Goal: Task Accomplishment & Management: Manage account settings

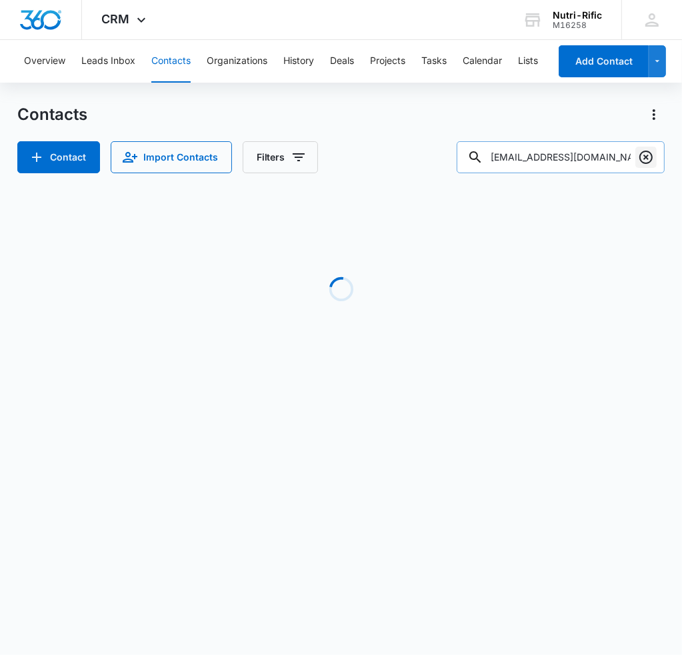
click at [641, 159] on icon "Clear" at bounding box center [646, 157] width 16 height 16
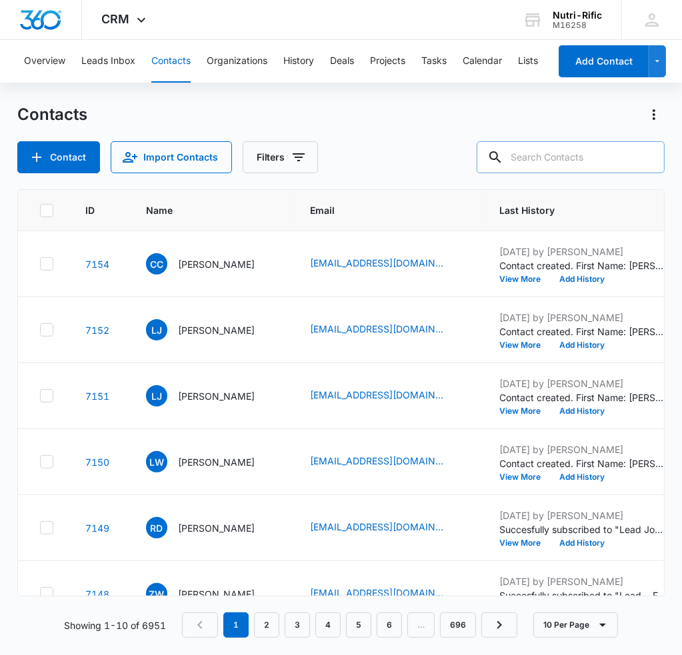
click at [550, 164] on input "text" at bounding box center [570, 157] width 188 height 32
type input "keri"
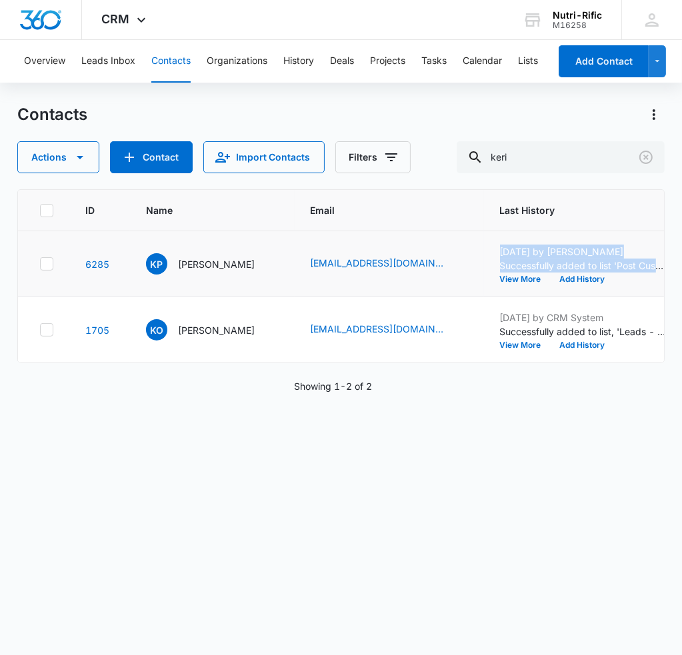
drag, startPoint x: 465, startPoint y: 250, endPoint x: 622, endPoint y: 267, distance: 157.6
click at [622, 267] on div "[DATE] by [PERSON_NAME] Successfully added to list 'Post Customer - Engagement …" at bounding box center [583, 264] width 167 height 39
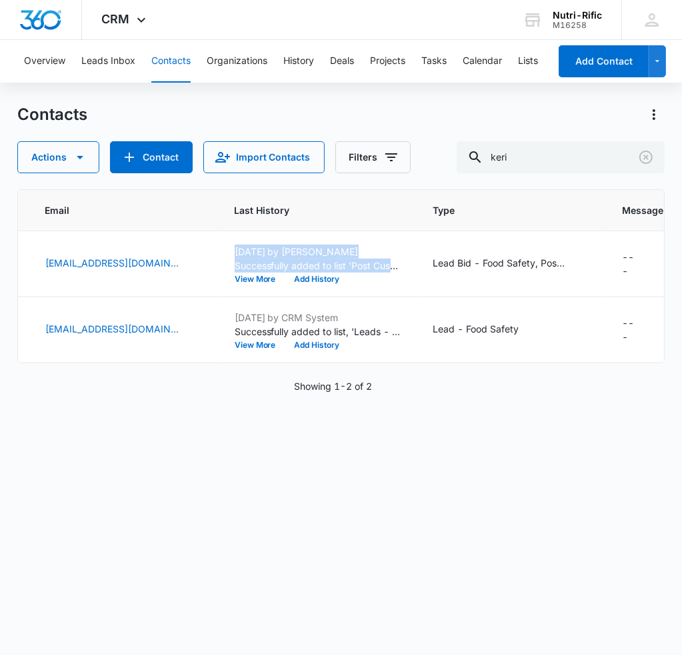
scroll to position [0, 401]
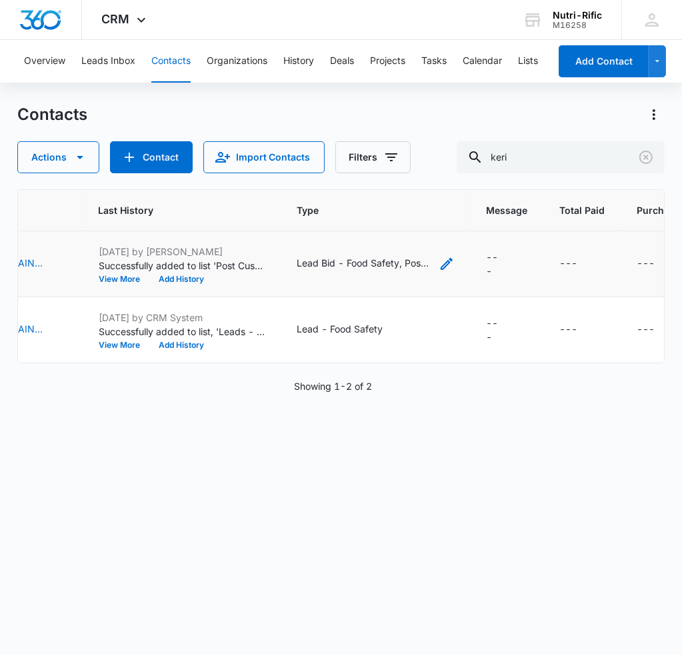
click at [297, 261] on div "Lead Bid - Food Safety, Post Customer - Engagement" at bounding box center [363, 263] width 133 height 14
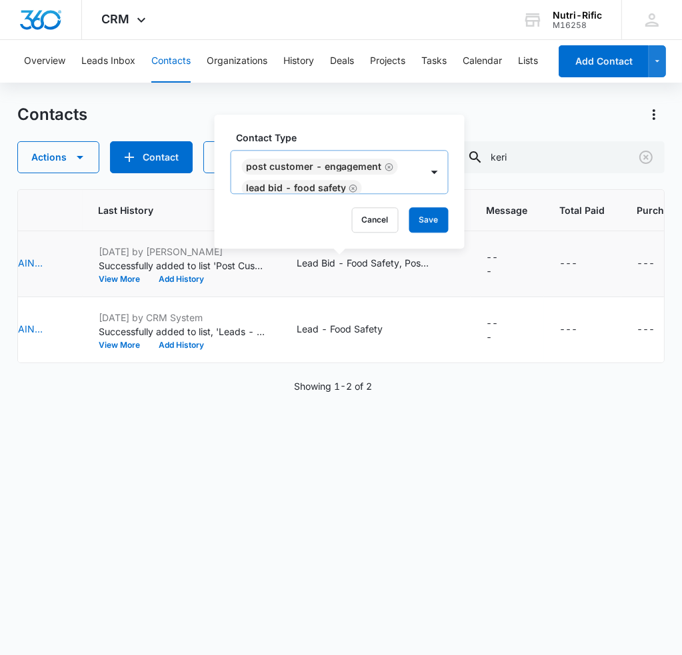
scroll to position [11, 0]
click at [349, 180] on icon "Remove Lead Bid - Food Safety" at bounding box center [353, 178] width 9 height 10
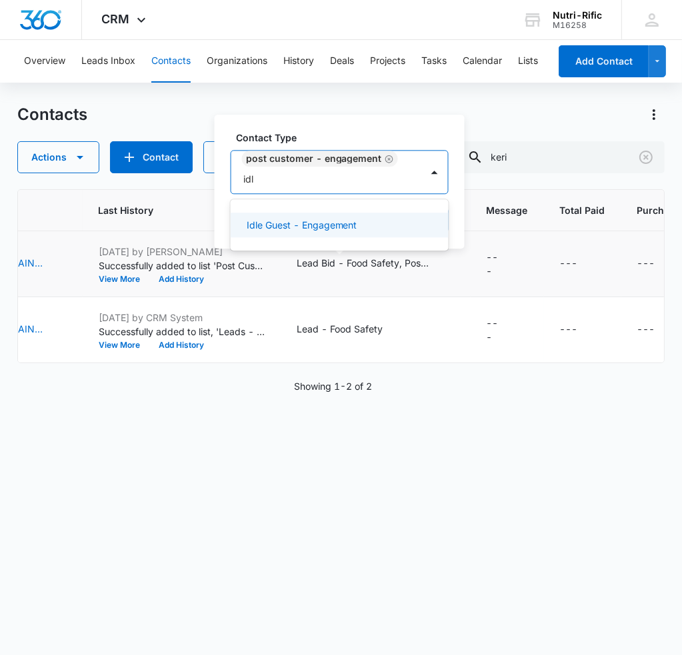
type input "idle"
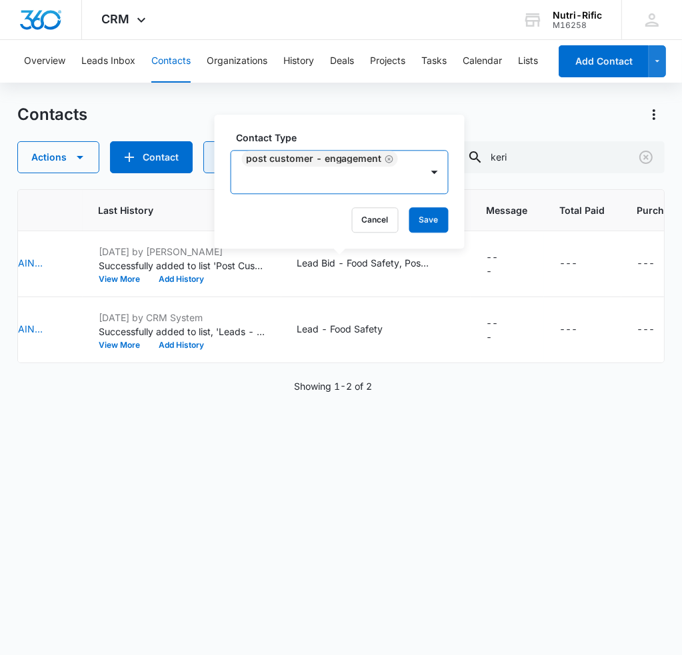
drag, startPoint x: 281, startPoint y: 175, endPoint x: 213, endPoint y: 173, distance: 67.4
click at [213, 173] on div "Contacts Actions Contact Import Contacts Filters keri ID Name Email Last Histor…" at bounding box center [341, 379] width 648 height 550
click at [429, 209] on button "Save" at bounding box center [428, 219] width 39 height 25
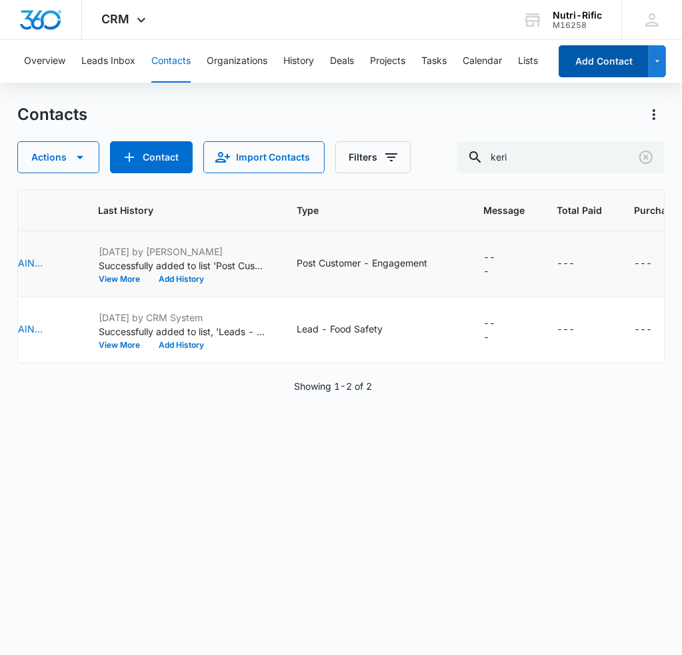
click at [587, 53] on button "Add Contact" at bounding box center [603, 61] width 90 height 32
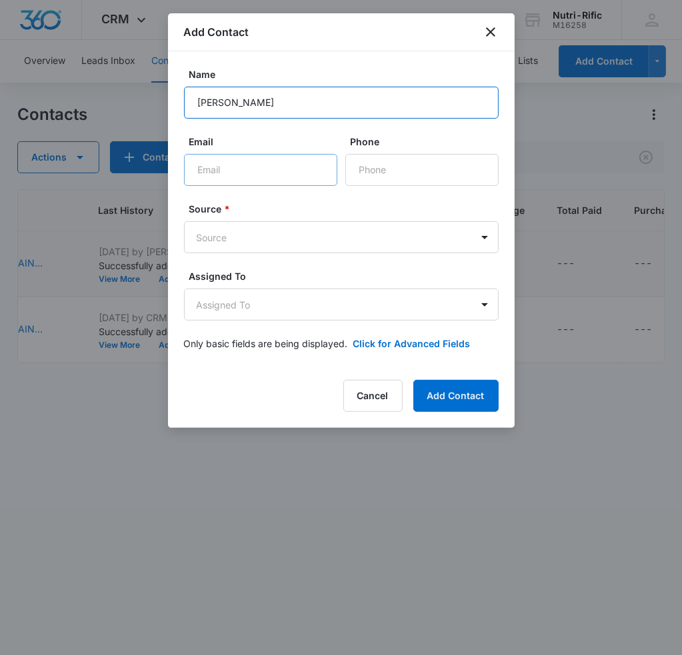
type input "[PERSON_NAME]"
click at [277, 166] on input "Email" at bounding box center [260, 170] width 153 height 32
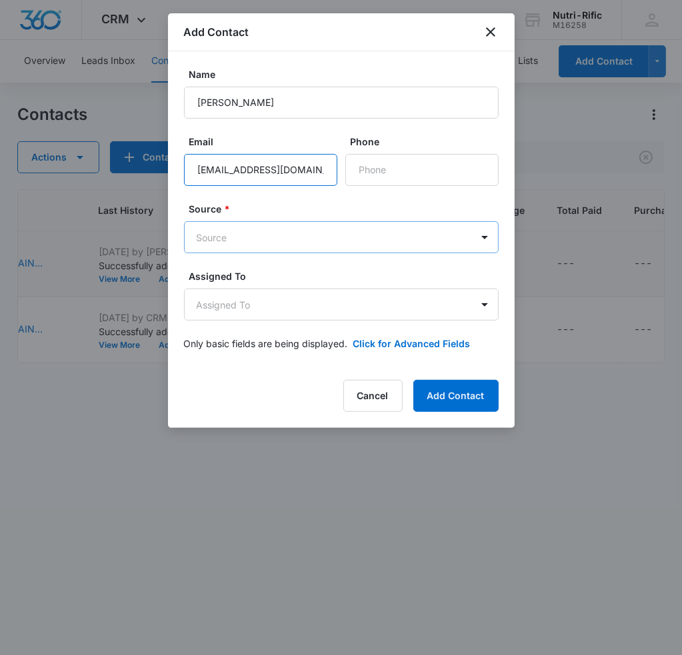
type input "[EMAIL_ADDRESS][DOMAIN_NAME]"
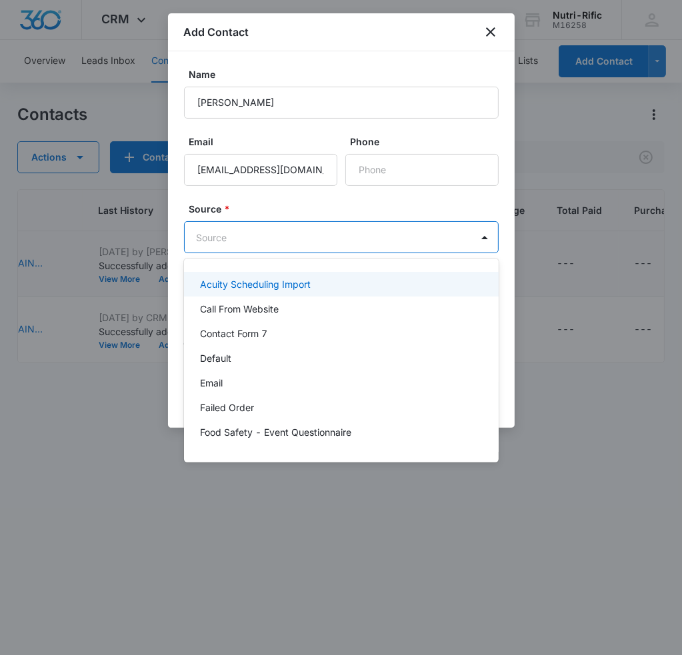
click at [281, 233] on body "CRM Apps Reputation Forms CRM Email Social POS Content Ads Intelligence Files B…" at bounding box center [341, 327] width 682 height 655
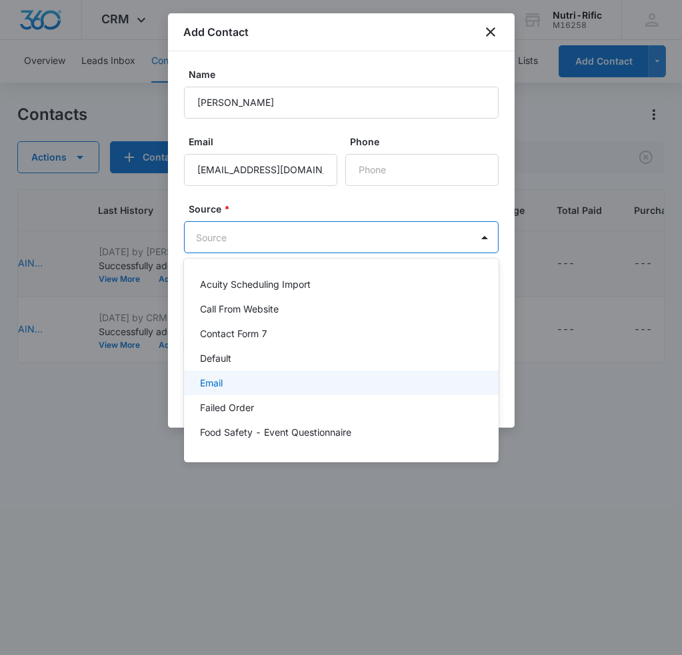
click at [245, 379] on div "Email" at bounding box center [340, 383] width 280 height 14
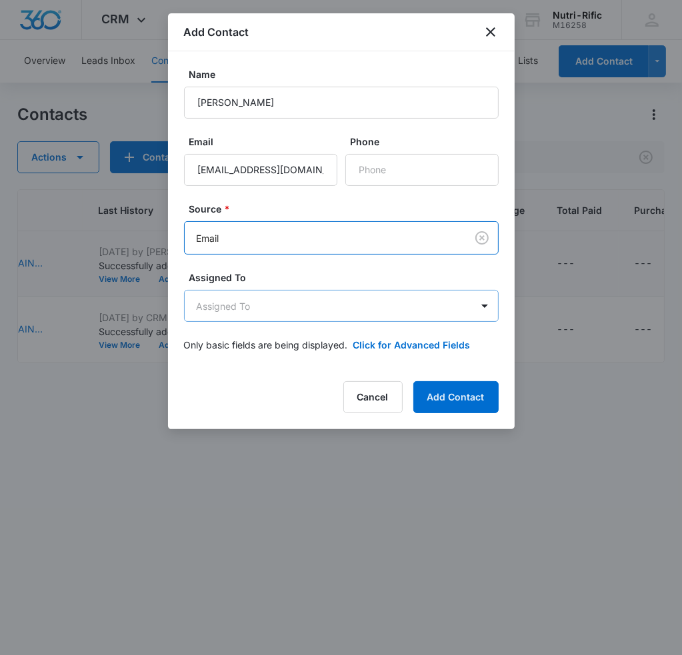
click at [251, 299] on body "CRM Apps Reputation Forms CRM Email Social POS Content Ads Intelligence Files B…" at bounding box center [341, 327] width 682 height 655
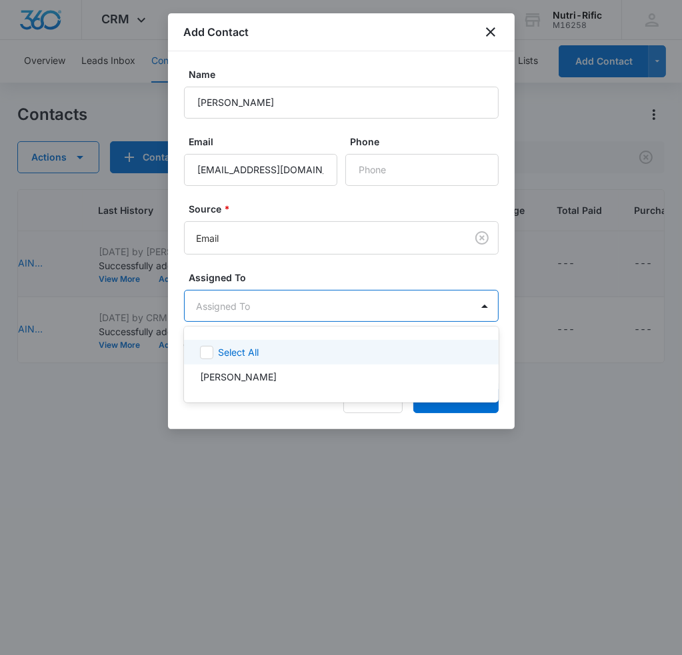
click at [335, 261] on div at bounding box center [341, 327] width 682 height 655
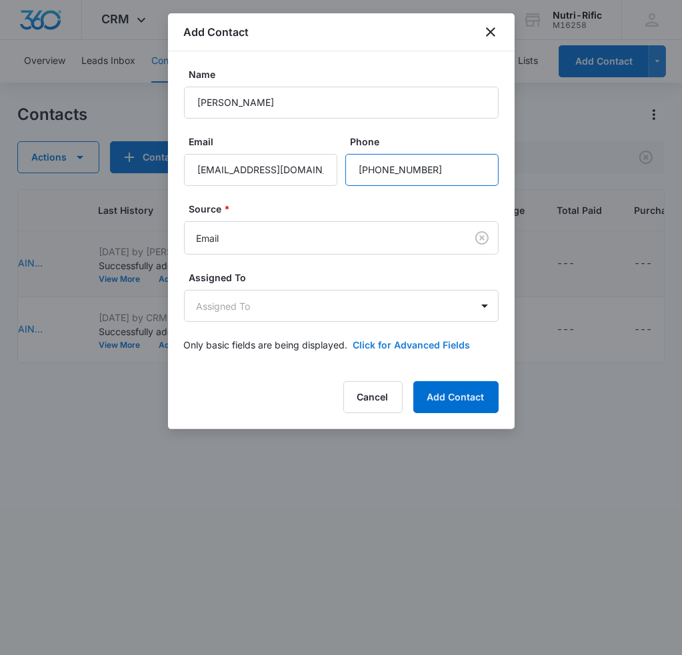
type input "[PHONE_NUMBER]"
click at [387, 343] on button "Click for Advanced Fields" at bounding box center [411, 345] width 117 height 14
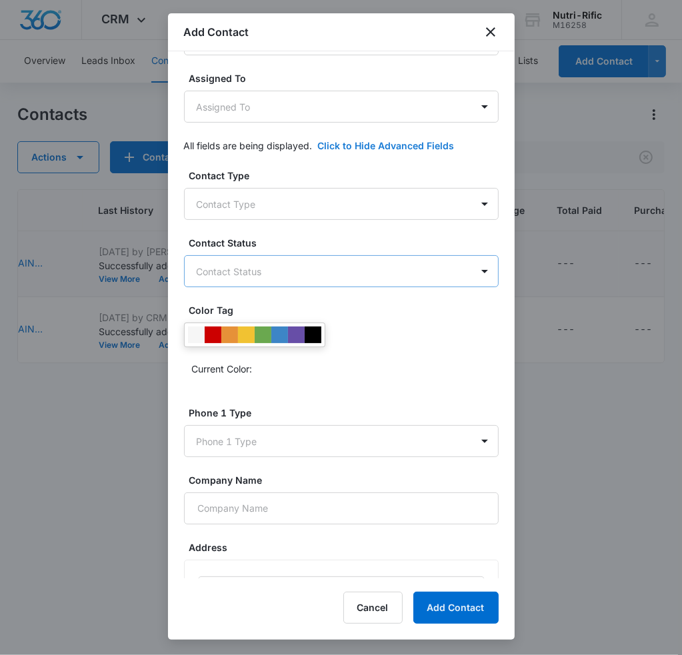
scroll to position [200, 0]
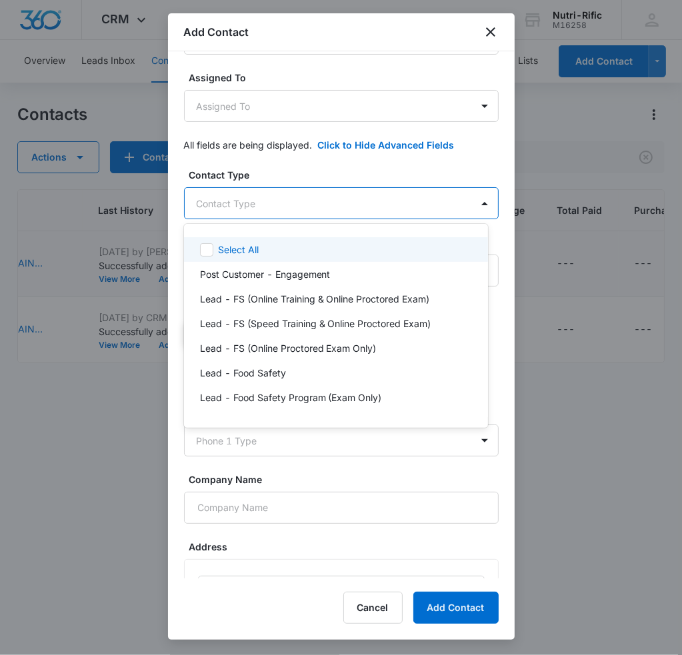
click at [243, 207] on body "CRM Apps Reputation Forms CRM Email Social POS Content Ads Intelligence Files B…" at bounding box center [341, 327] width 682 height 655
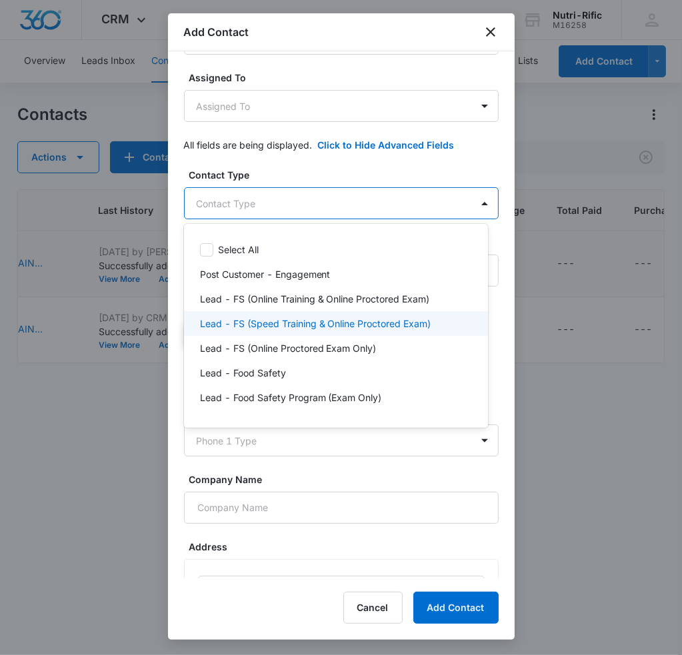
click at [277, 319] on p "Lead - FS (Speed Training & Online Proctored Exam)" at bounding box center [315, 324] width 231 height 14
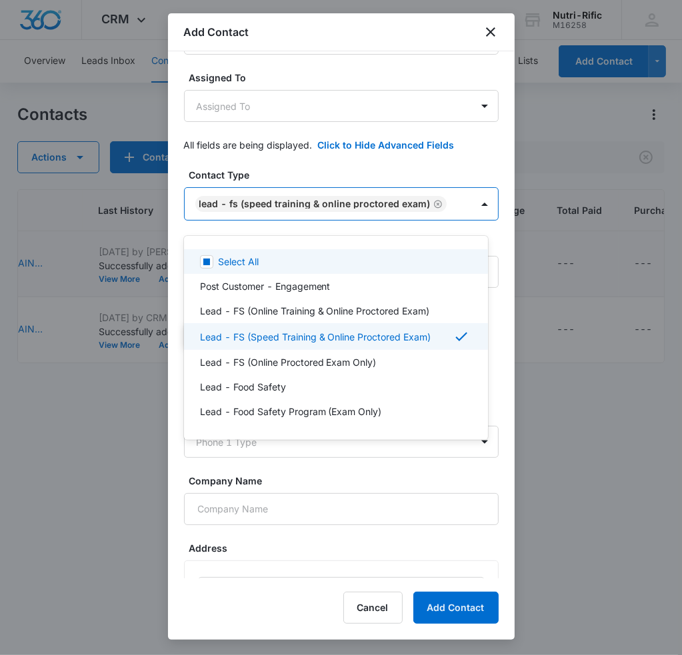
click at [309, 165] on div at bounding box center [341, 327] width 682 height 655
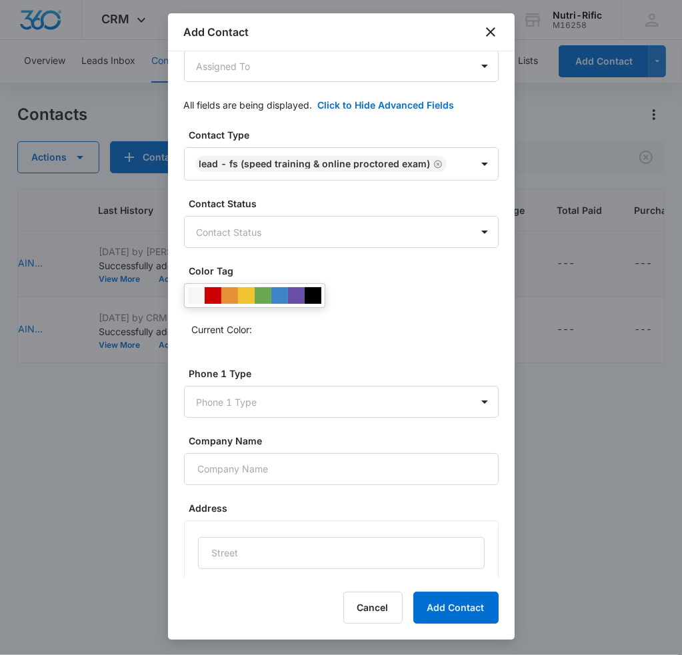
scroll to position [333, 0]
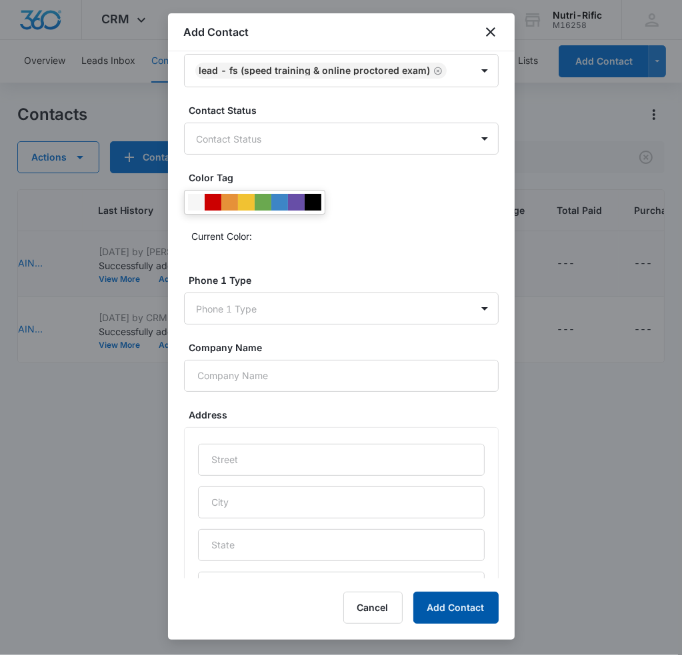
drag, startPoint x: 455, startPoint y: 608, endPoint x: 450, endPoint y: 586, distance: 21.8
click at [455, 608] on button "Add Contact" at bounding box center [455, 608] width 85 height 32
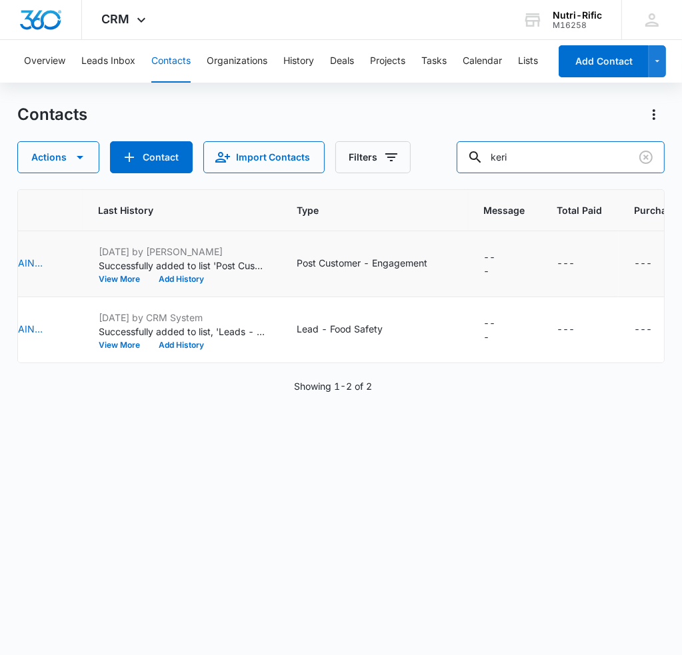
drag, startPoint x: 570, startPoint y: 157, endPoint x: 456, endPoint y: 163, distance: 114.1
click at [456, 163] on div "Actions Contact Import Contacts Filters keri" at bounding box center [341, 157] width 648 height 32
paste input "[EMAIL_ADDRESS][DOMAIN_NAME]"
click at [578, 157] on input "[EMAIL_ADDRESS][DOMAIN_NAME]" at bounding box center [560, 157] width 208 height 32
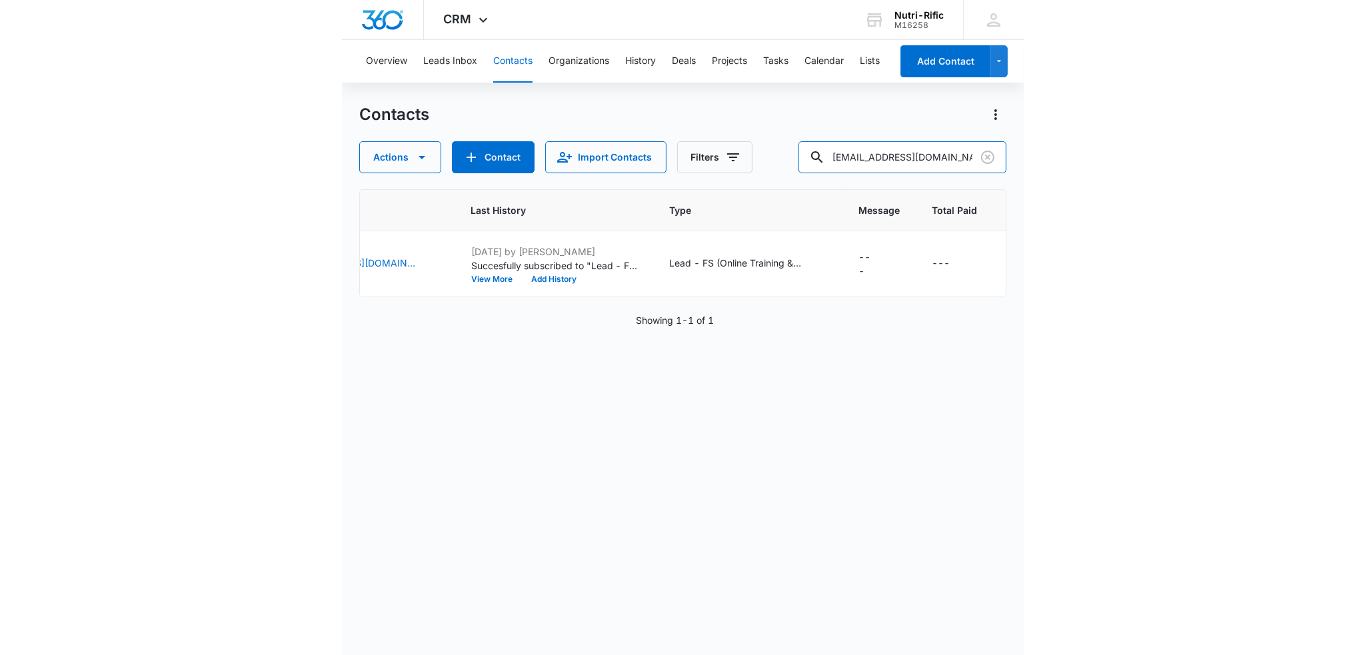
scroll to position [0, 394]
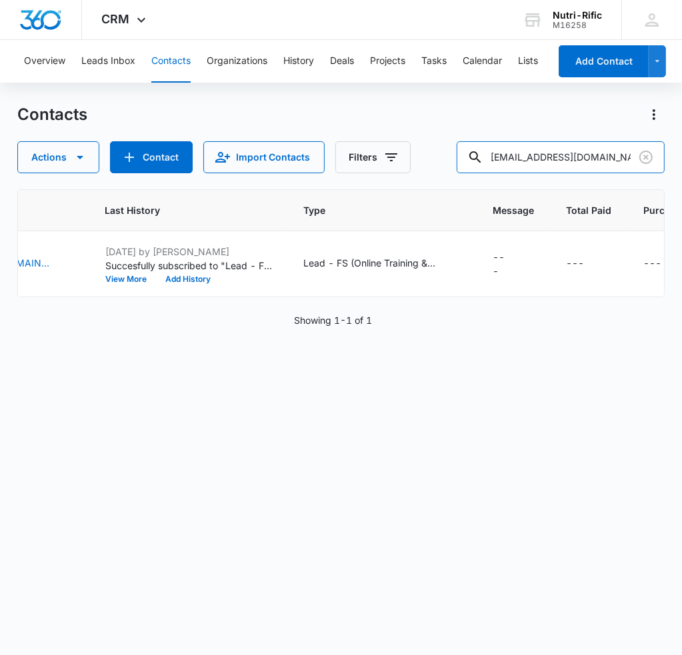
type input "[EMAIL_ADDRESS][DOMAIN_NAME]"
drag, startPoint x: 304, startPoint y: 414, endPoint x: 341, endPoint y: 426, distance: 39.2
click at [304, 414] on div "ID Name Email Last History Type Message Total Paid Purchases: Total Orders Purc…" at bounding box center [341, 413] width 648 height 448
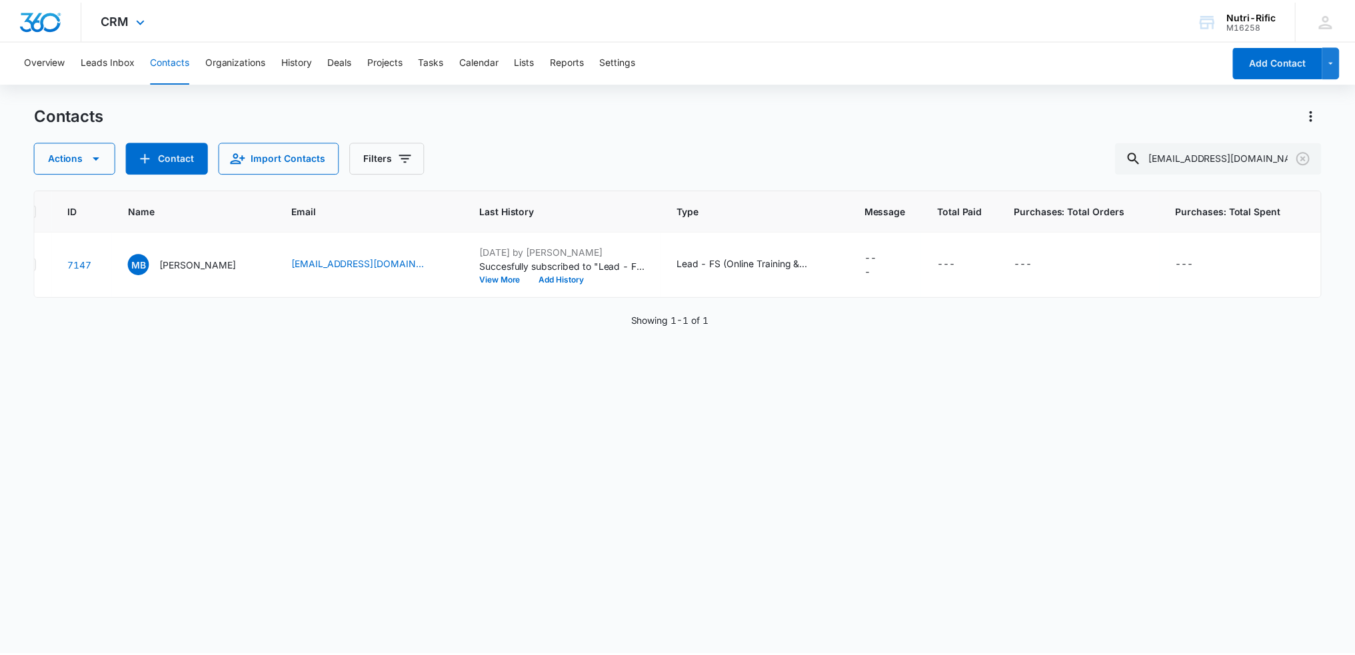
scroll to position [0, 19]
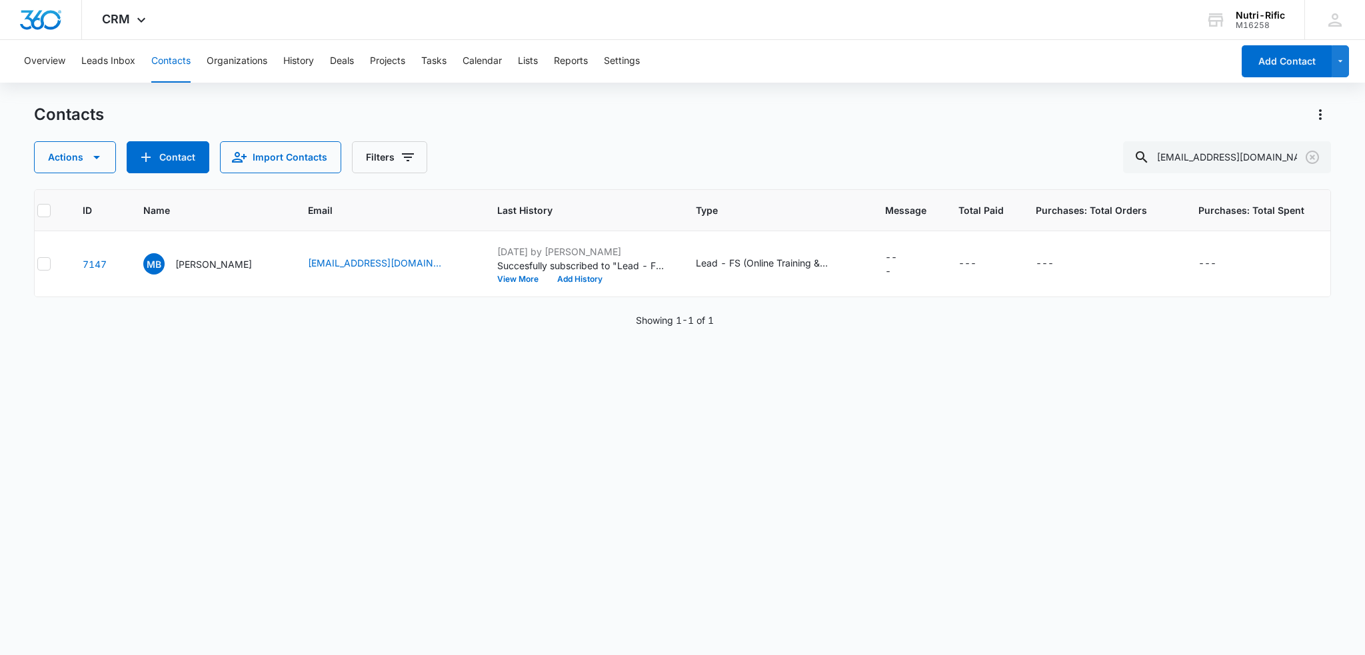
click at [167, 57] on button "Contacts" at bounding box center [170, 61] width 39 height 43
click at [681, 157] on icon "Clear" at bounding box center [1311, 157] width 13 height 13
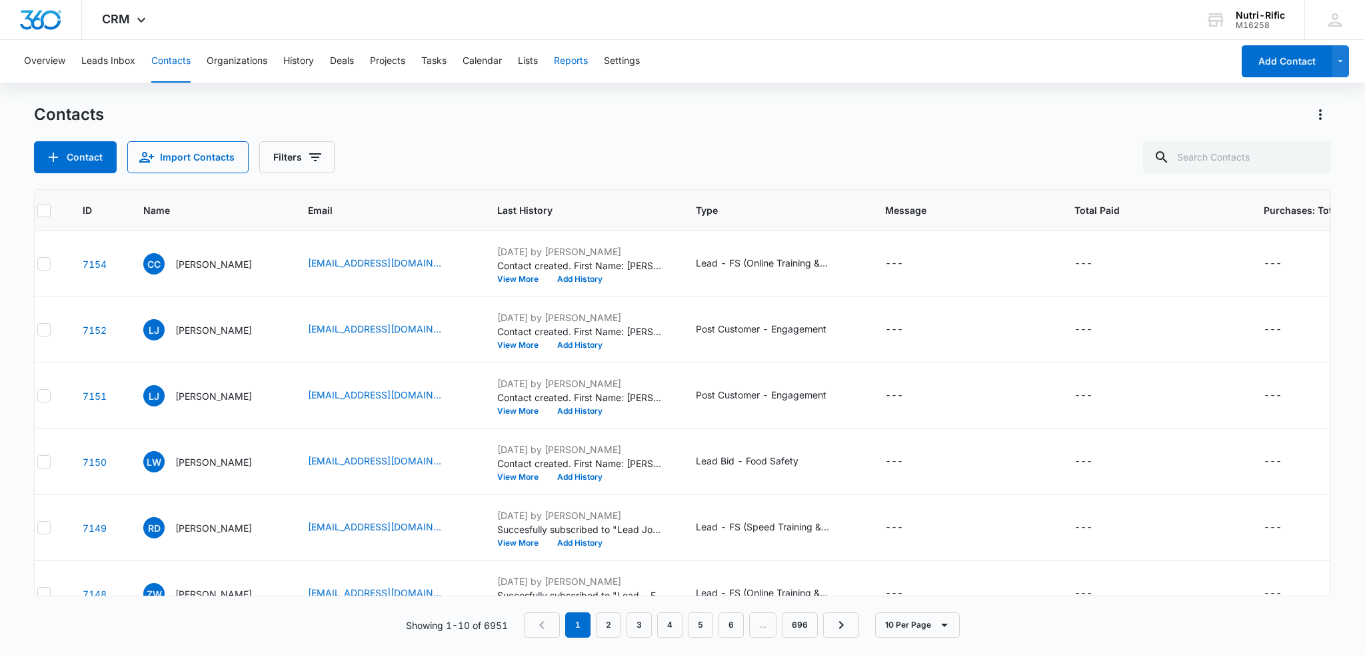
click at [574, 61] on button "Reports" at bounding box center [571, 61] width 34 height 43
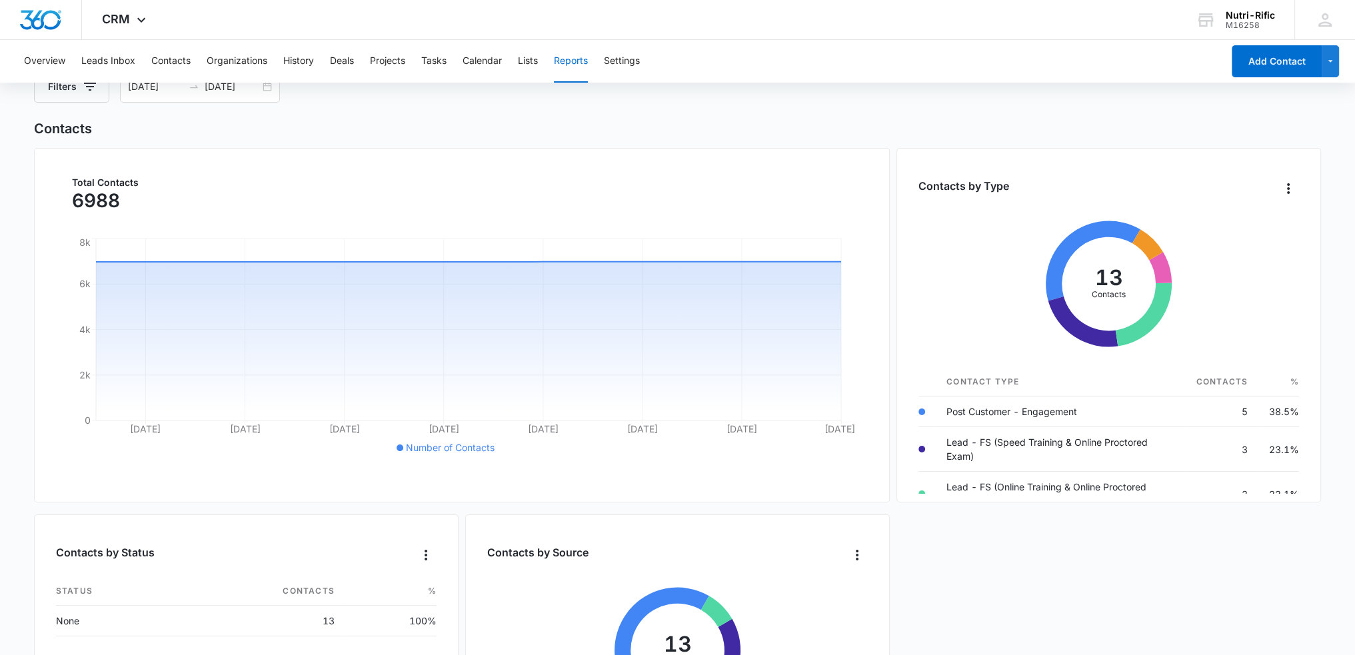
scroll to position [67, 0]
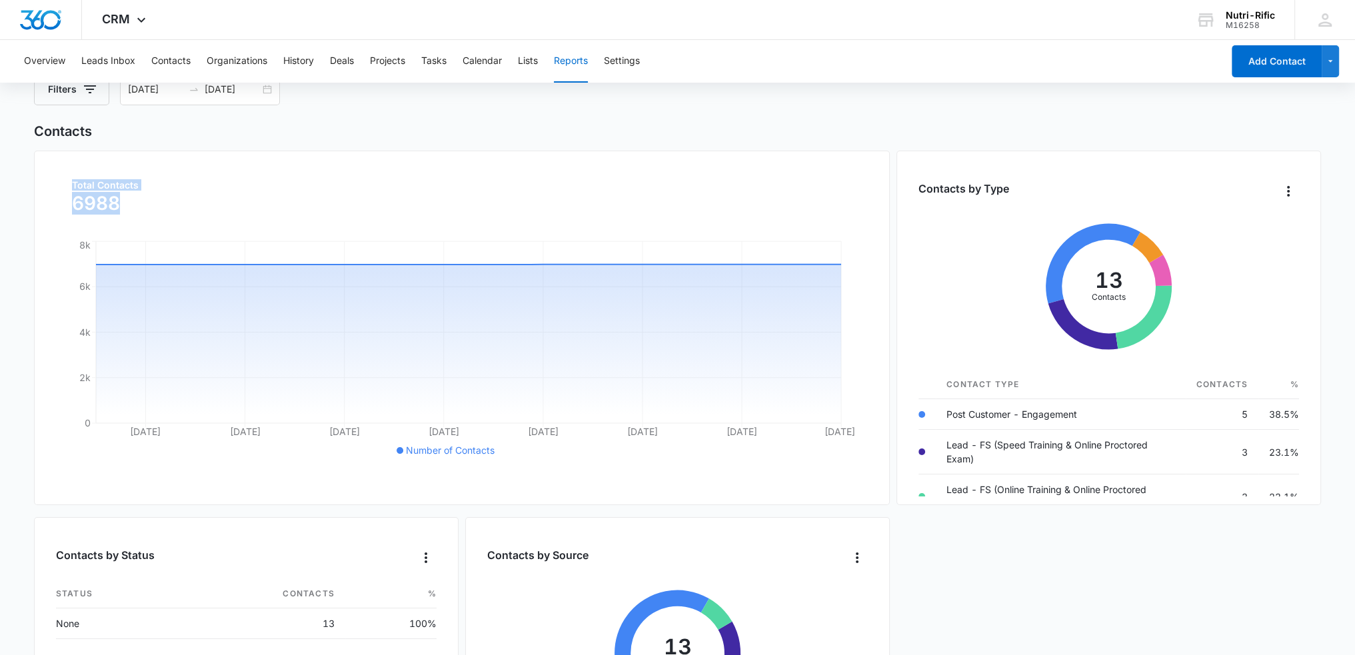
drag, startPoint x: 73, startPoint y: 185, endPoint x: 121, endPoint y: 203, distance: 51.5
click at [121, 203] on div "Total Contacts 6988" at bounding box center [105, 199] width 67 height 36
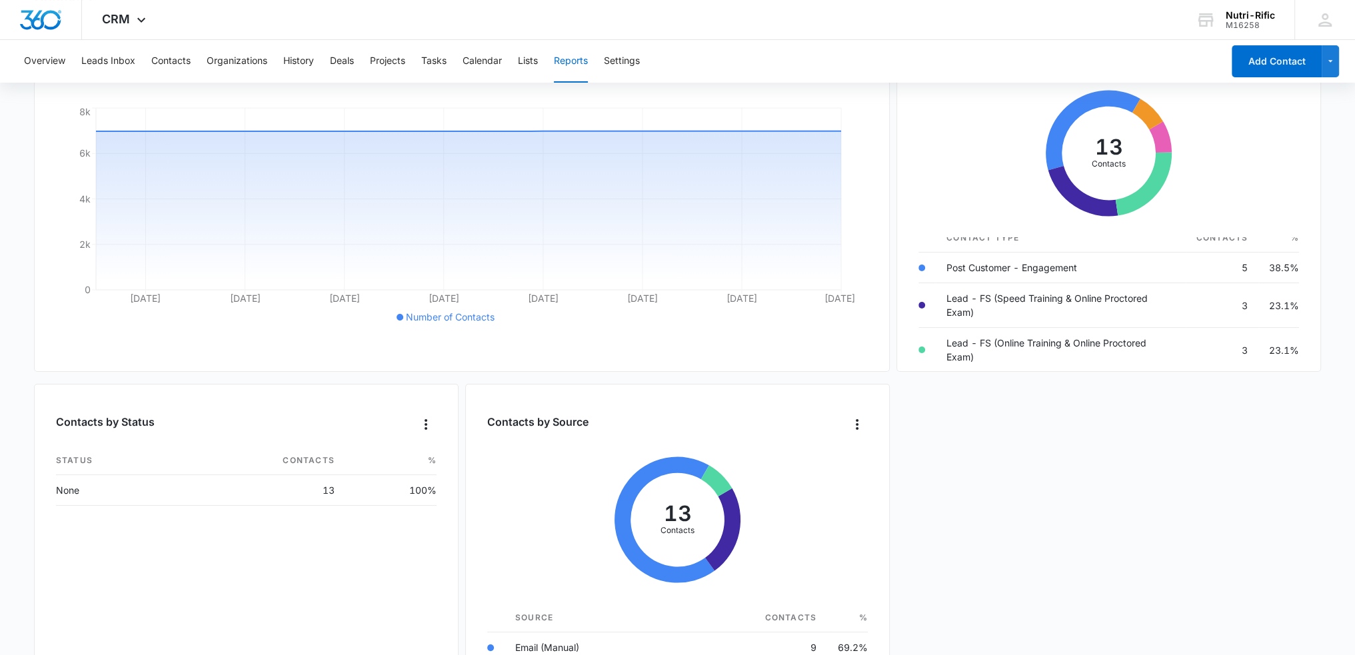
scroll to position [21, 0]
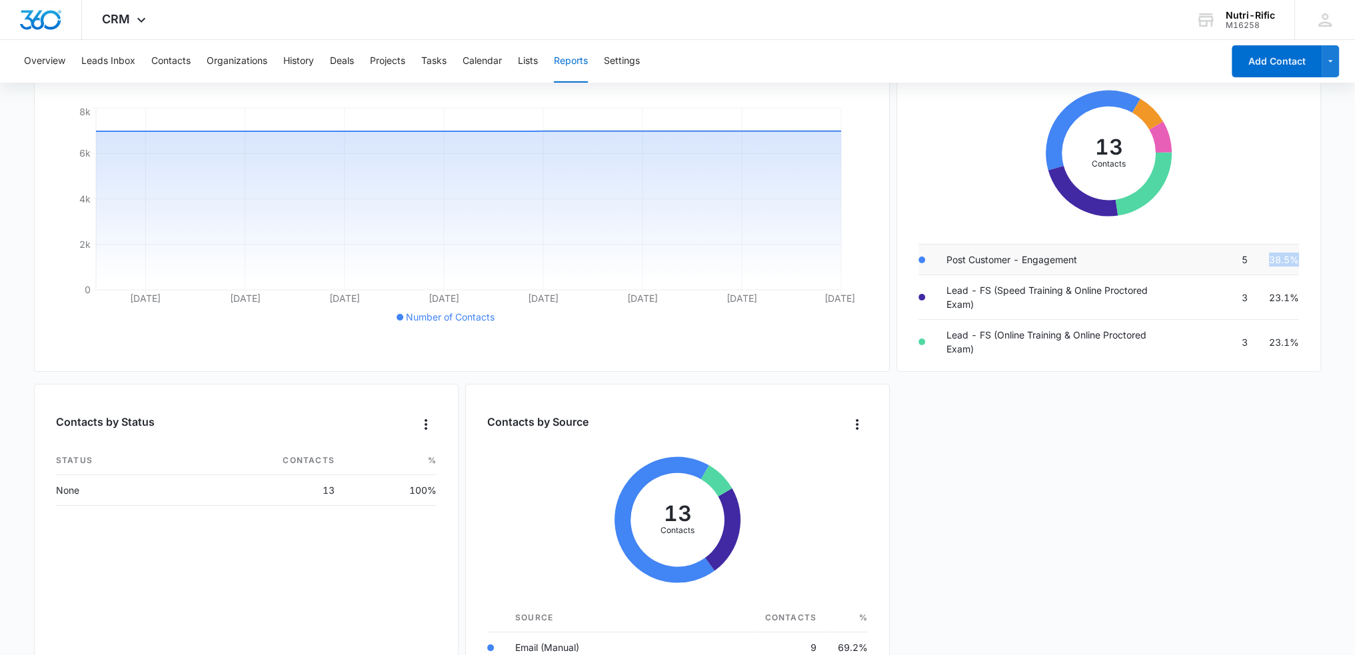
drag, startPoint x: 1255, startPoint y: 258, endPoint x: 1285, endPoint y: 258, distance: 30.0
click at [681, 258] on td "38.5%" at bounding box center [1278, 260] width 41 height 31
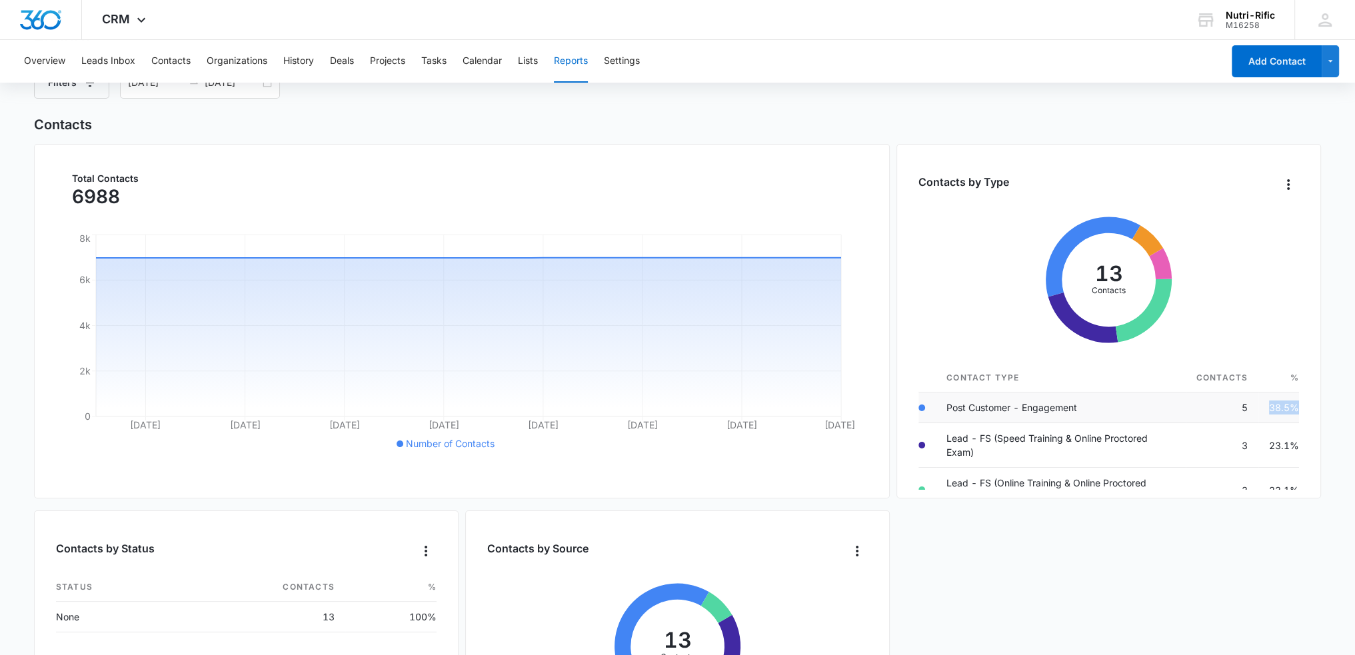
scroll to position [67, 0]
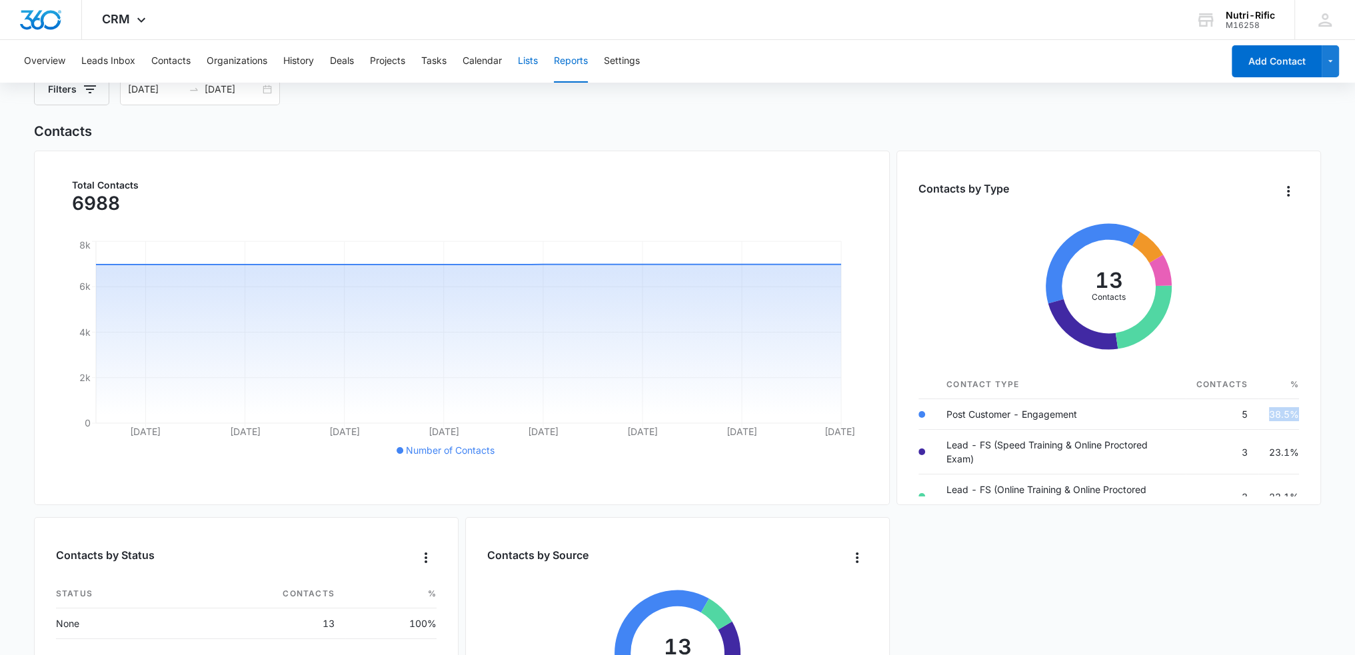
click at [530, 61] on button "Lists" at bounding box center [528, 61] width 20 height 43
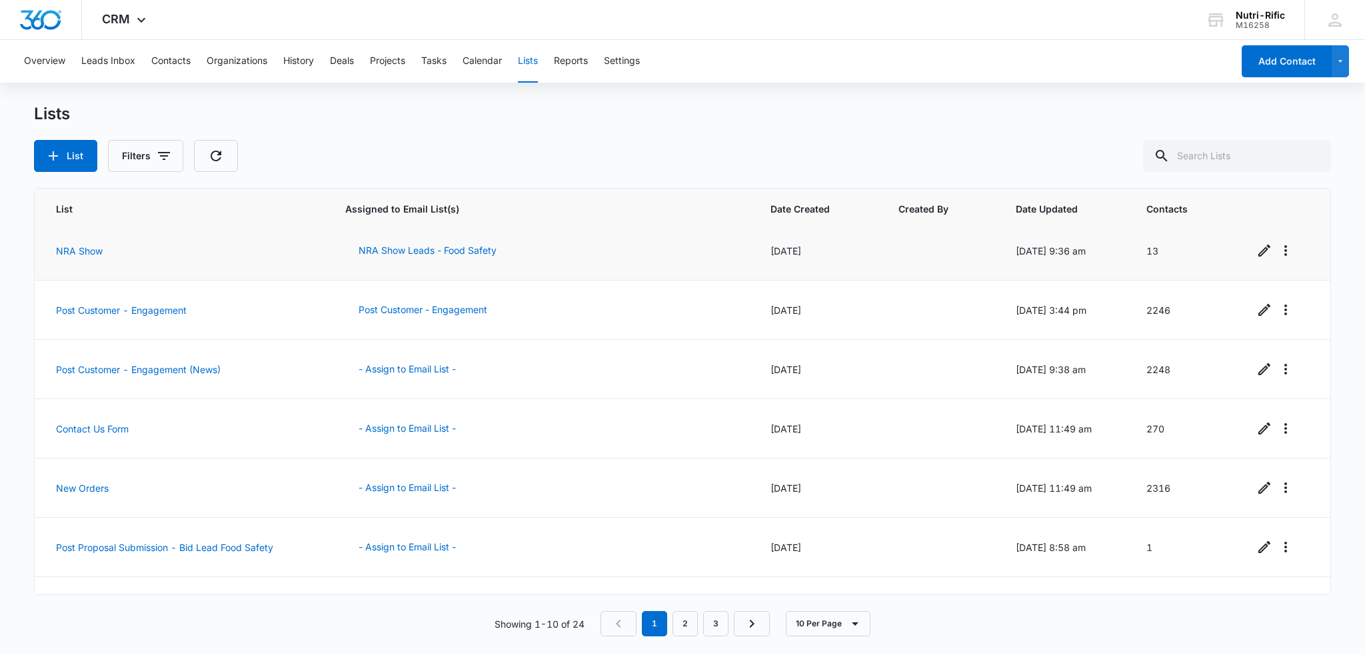
scroll to position [226, 0]
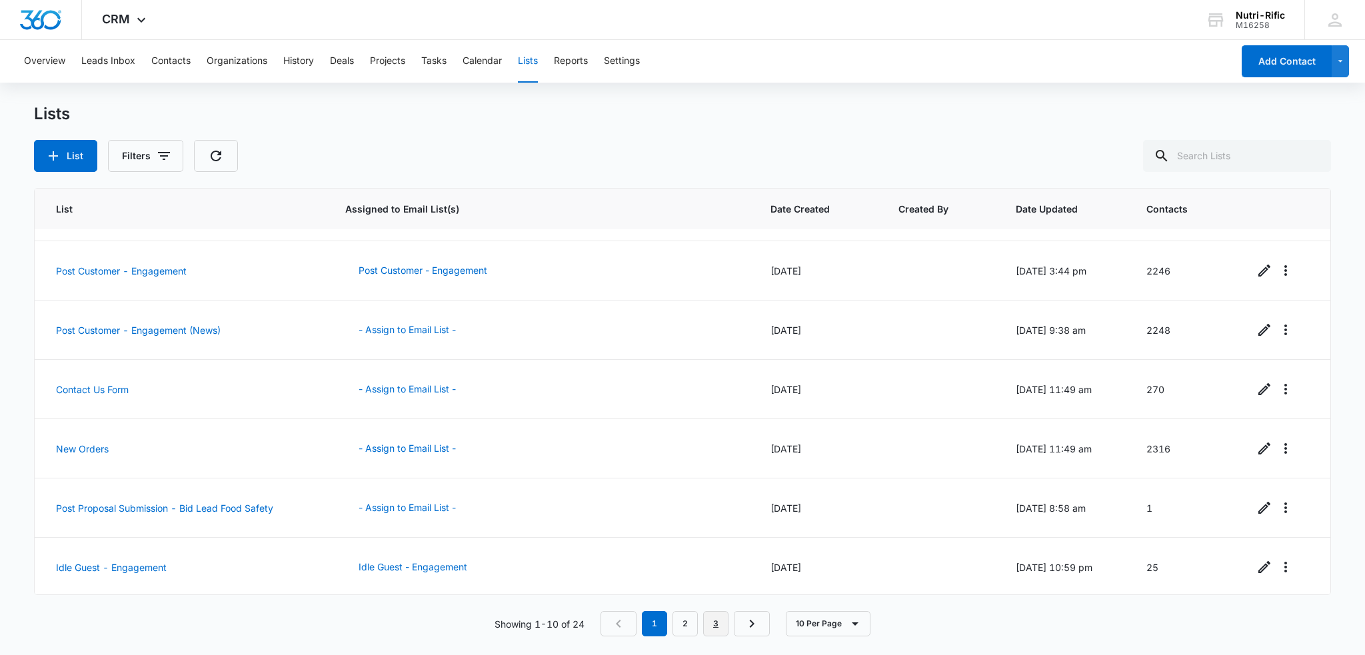
click at [681, 621] on link "3" at bounding box center [715, 623] width 25 height 25
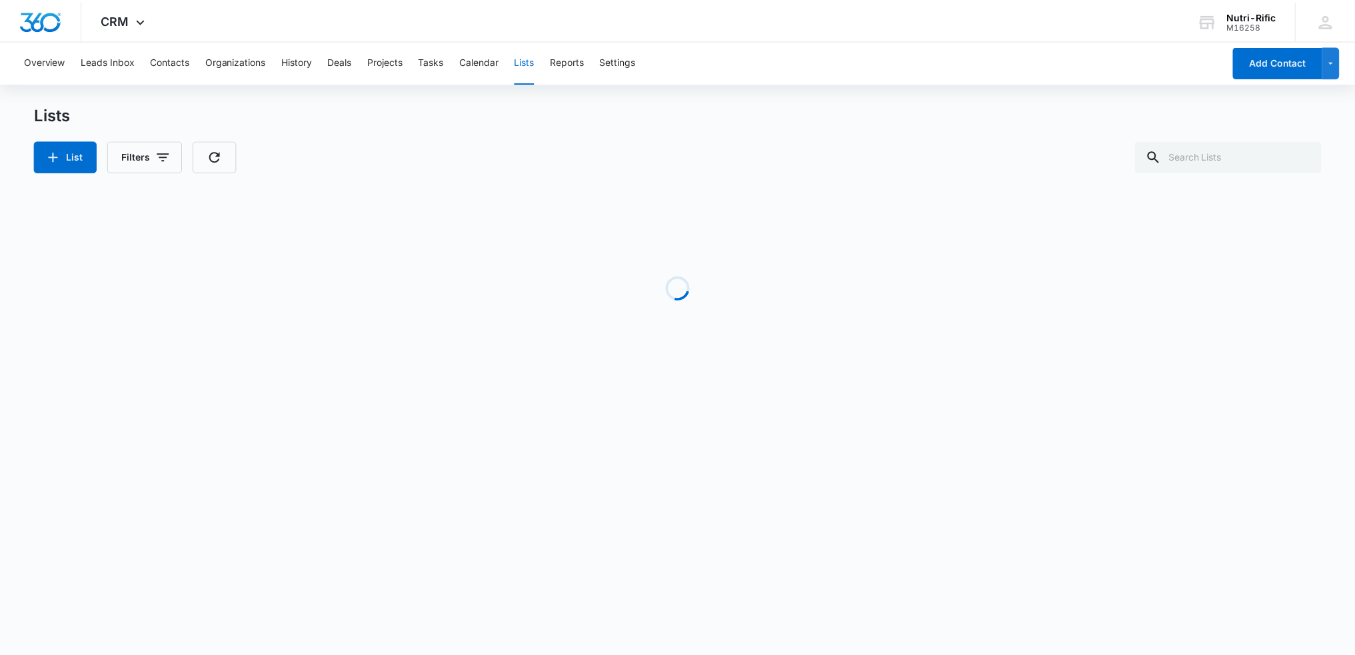
scroll to position [0, 0]
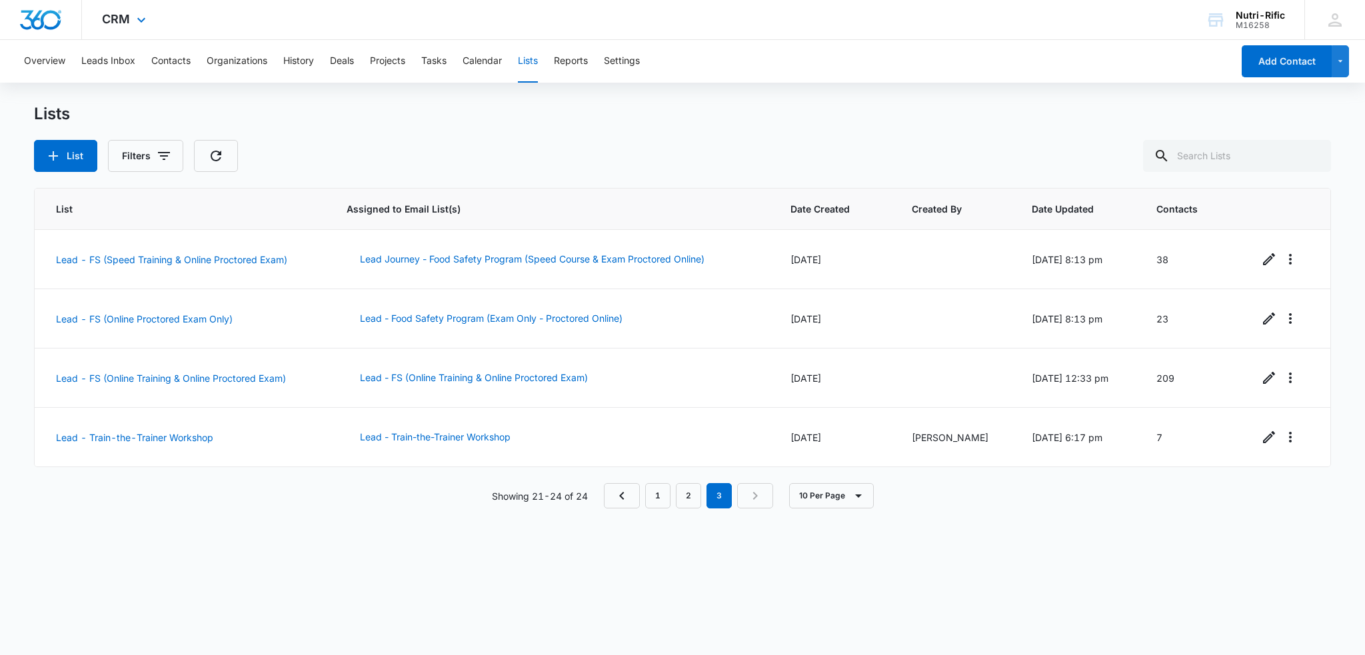
click at [47, 12] on img "Dashboard" at bounding box center [40, 20] width 43 height 20
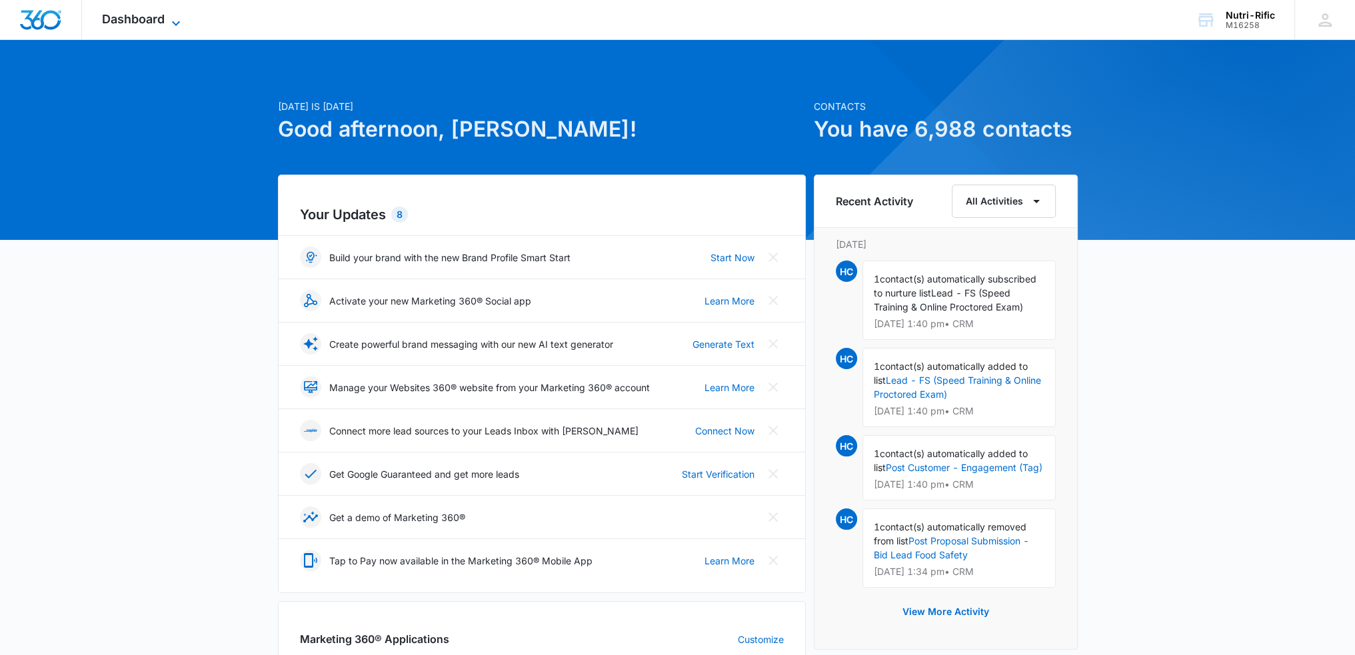
click at [177, 17] on icon at bounding box center [176, 23] width 16 height 16
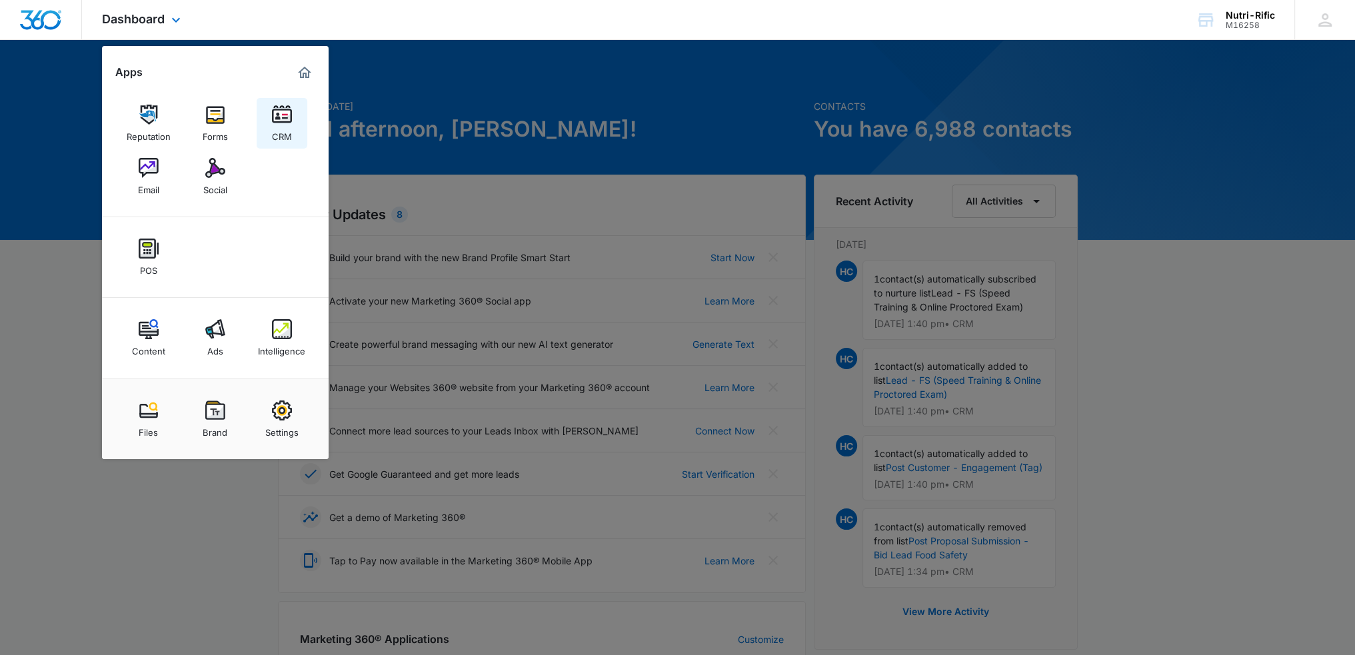
click at [281, 117] on img at bounding box center [282, 115] width 20 height 20
